Goal: Task Accomplishment & Management: Use online tool/utility

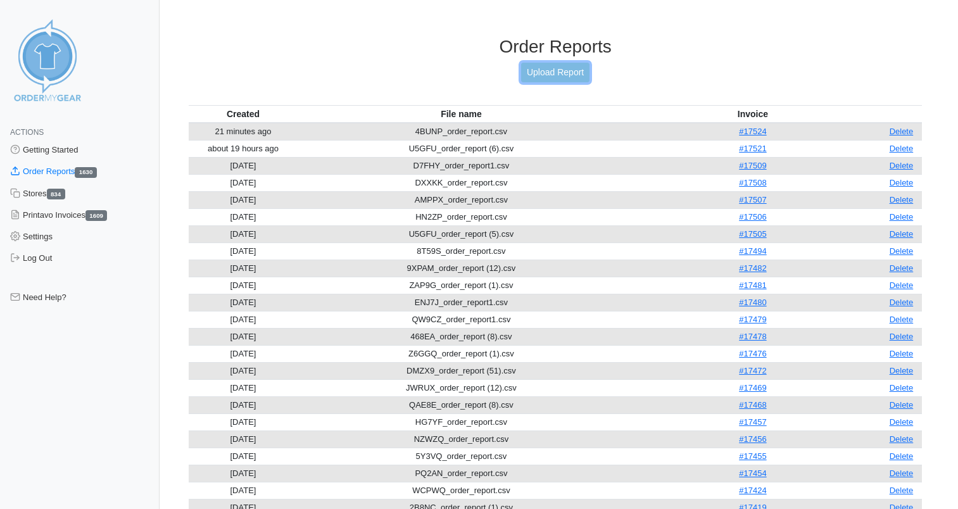
click at [548, 70] on link "Upload Report" at bounding box center [555, 73] width 68 height 20
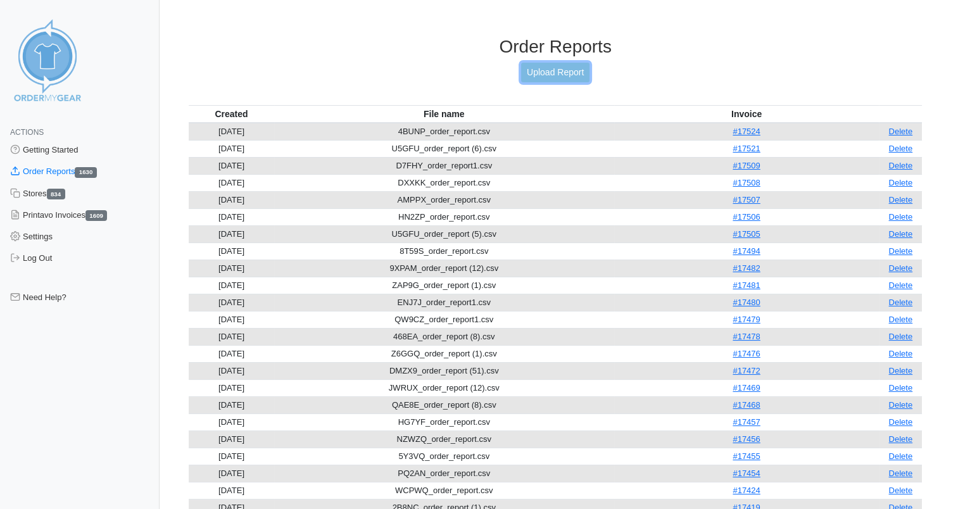
click at [555, 72] on link "Upload Report" at bounding box center [555, 73] width 68 height 20
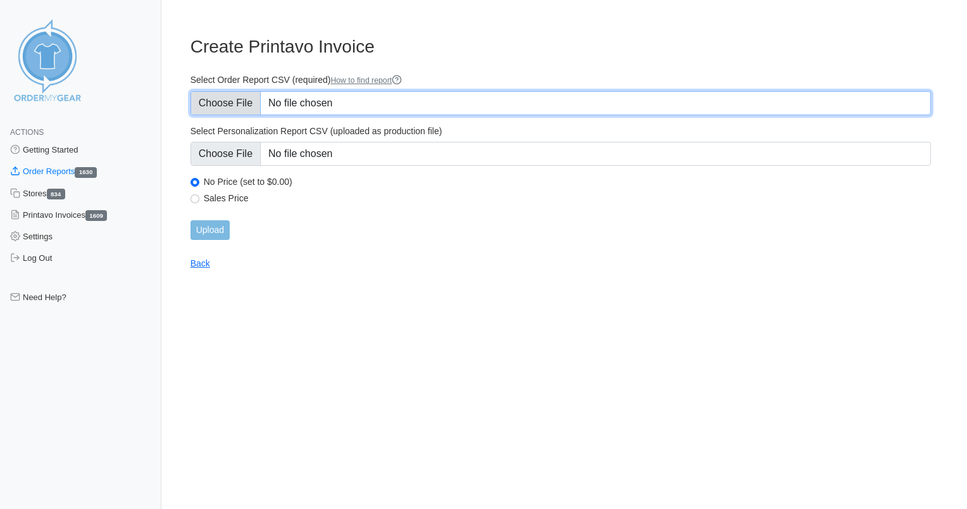
click at [307, 102] on input "Select Order Report CSV (required) How to find report" at bounding box center [561, 103] width 741 height 24
type input "C:\fakepath\DVDCJ_order_report.csv"
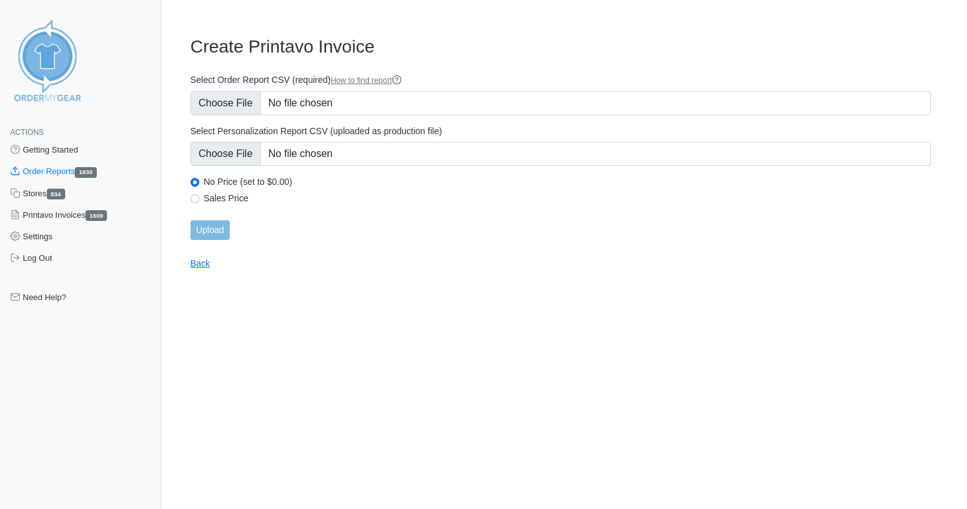
click at [223, 197] on label "Sales Price" at bounding box center [568, 197] width 728 height 11
click at [199, 197] on input "Sales Price" at bounding box center [195, 198] width 9 height 9
radio input "true"
click at [220, 225] on input "Upload" at bounding box center [210, 230] width 39 height 20
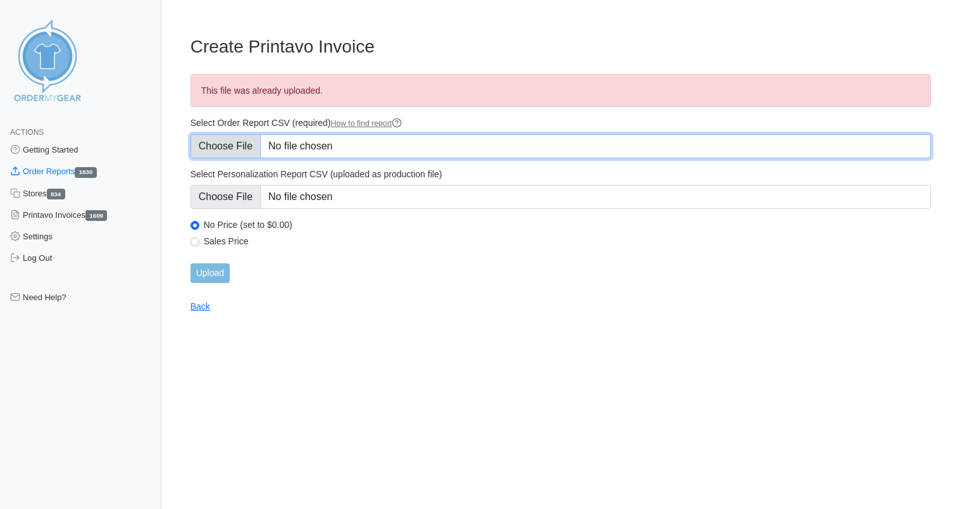
click at [299, 145] on input "Select Order Report CSV (required) How to find report" at bounding box center [561, 146] width 741 height 24
type input "C:\fakepath\DVDCJ_order_report1.csv"
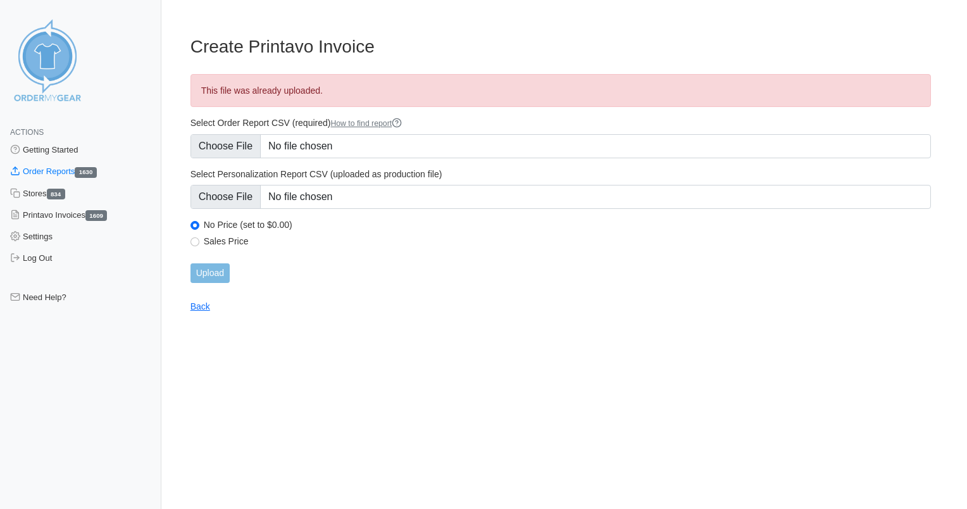
click at [227, 238] on label "Sales Price" at bounding box center [568, 241] width 728 height 11
click at [199, 238] on input "Sales Price" at bounding box center [195, 241] width 9 height 9
radio input "true"
click at [218, 274] on input "Upload" at bounding box center [210, 273] width 39 height 20
